Goal: Navigation & Orientation: Understand site structure

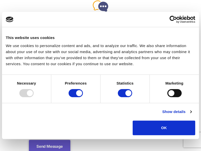
scroll to position [1278, 0]
